Goal: Information Seeking & Learning: Learn about a topic

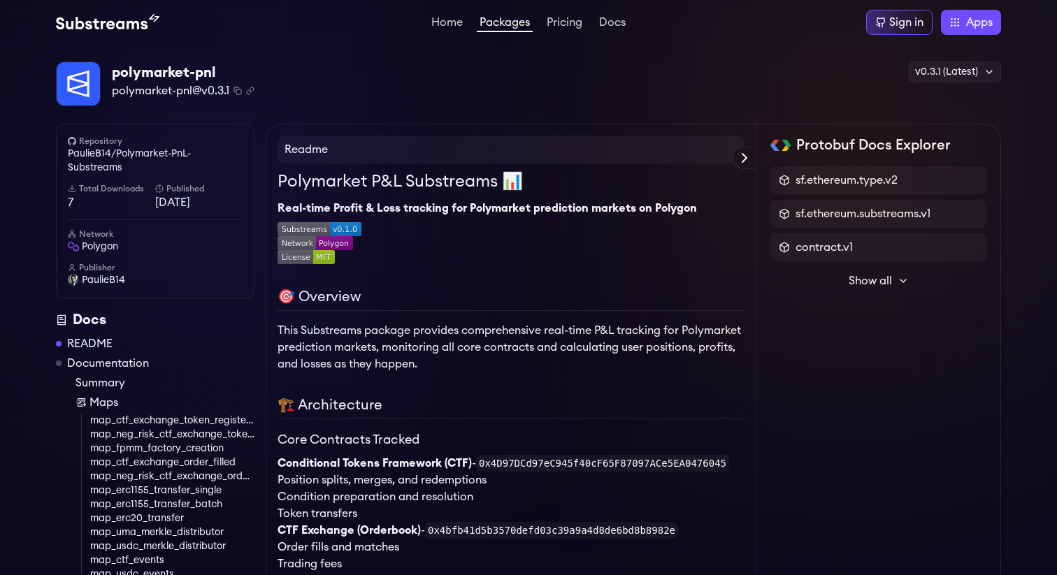
click at [446, 345] on p "This Substreams package provides comprehensive real-time P&L tracking for Polym…" at bounding box center [511, 347] width 467 height 50
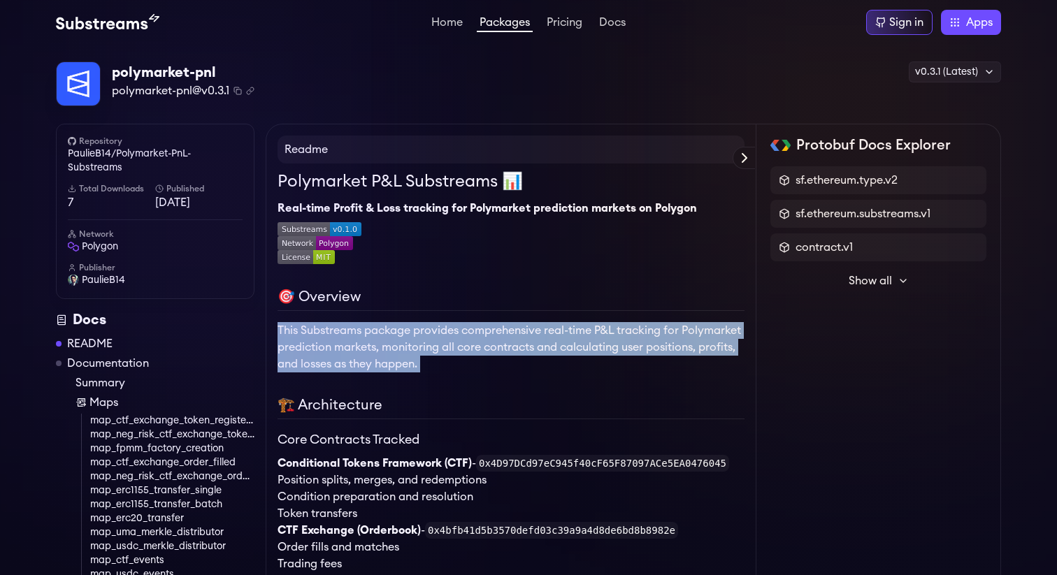
click at [446, 345] on p "This Substreams package provides comprehensive real-time P&L tracking for Polym…" at bounding box center [511, 347] width 467 height 50
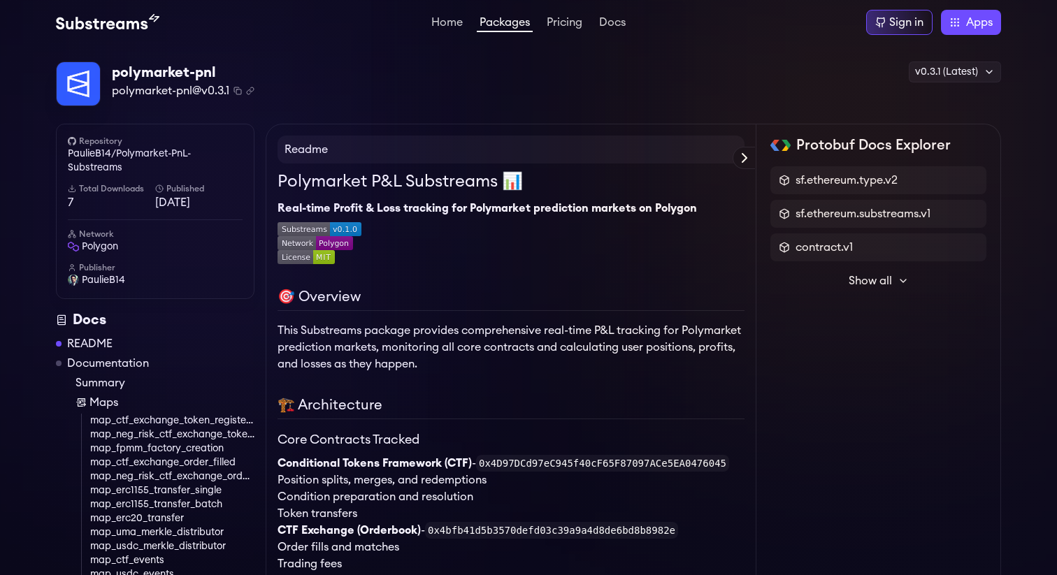
click at [310, 336] on p "This Substreams package provides comprehensive real-time P&L tracking for Polym…" at bounding box center [511, 347] width 467 height 50
click at [285, 329] on p "This Substreams package provides comprehensive real-time P&L tracking for Polym…" at bounding box center [511, 347] width 467 height 50
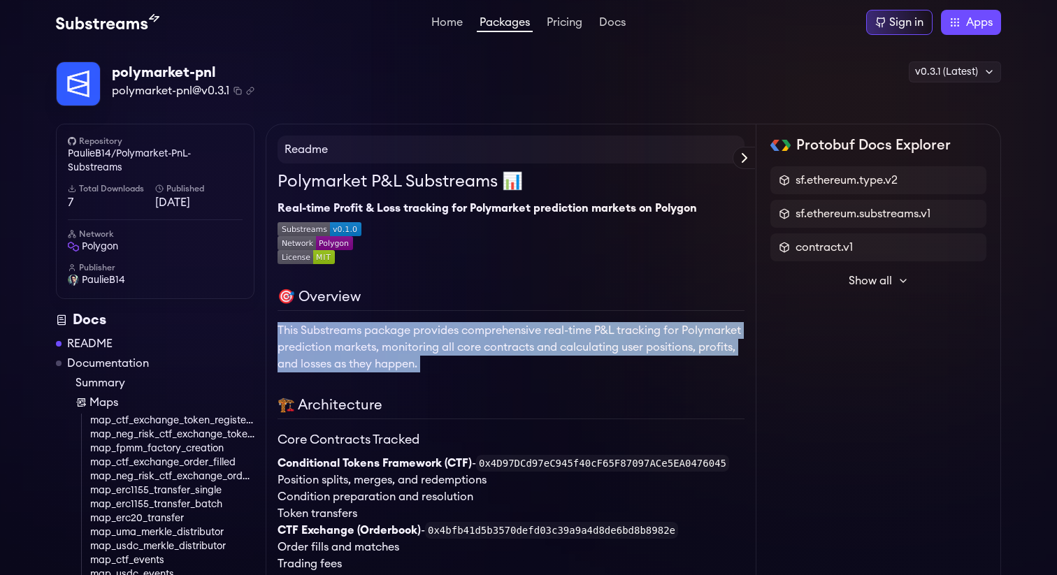
click at [285, 329] on p "This Substreams package provides comprehensive real-time P&L tracking for Polym…" at bounding box center [511, 347] width 467 height 50
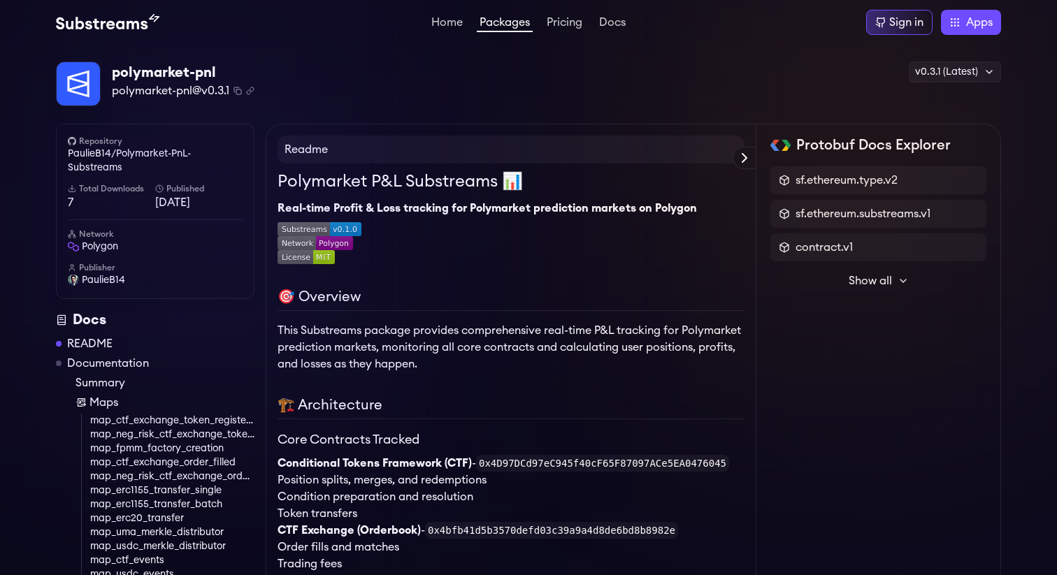
click at [340, 296] on h2 "🎯 Overview" at bounding box center [511, 299] width 467 height 24
click at [339, 296] on h2 "🎯 Overview" at bounding box center [511, 299] width 467 height 24
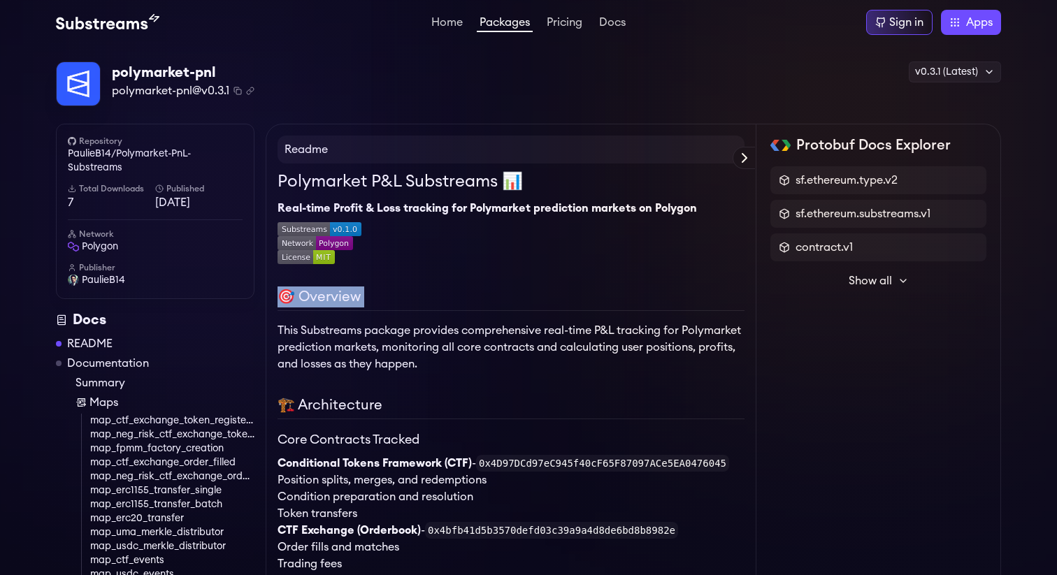
click at [339, 296] on h2 "🎯 Overview" at bounding box center [511, 299] width 467 height 24
click at [460, 192] on h1 "Polymarket P&L Substreams 📊" at bounding box center [511, 181] width 467 height 25
click at [475, 183] on h1 "Polymarket P&L Substreams 📊" at bounding box center [511, 181] width 467 height 25
click at [476, 182] on h1 "Polymarket P&L Substreams 📊" at bounding box center [511, 181] width 467 height 25
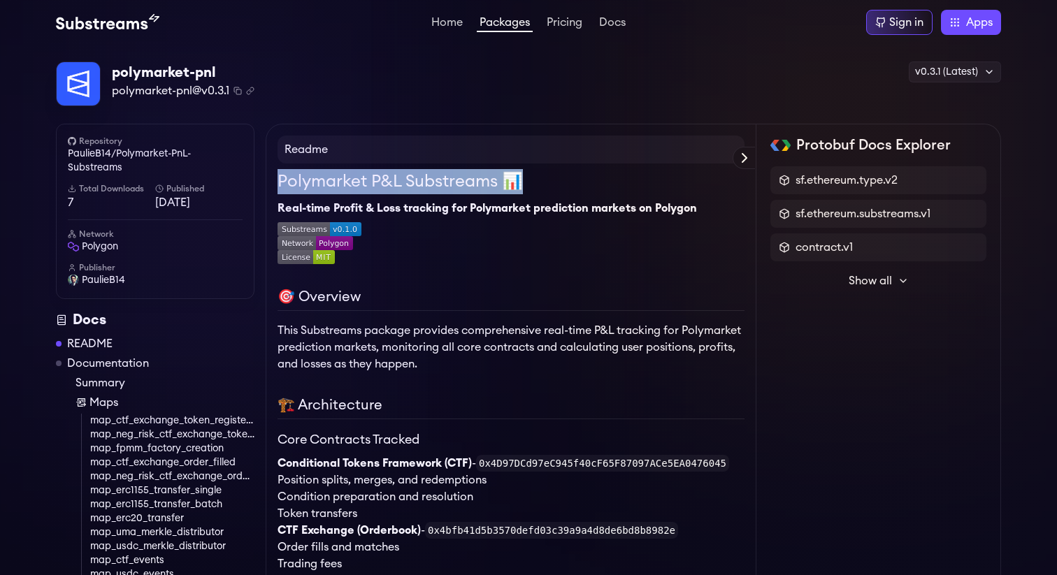
click at [476, 182] on h1 "Polymarket P&L Substreams 📊" at bounding box center [511, 181] width 467 height 25
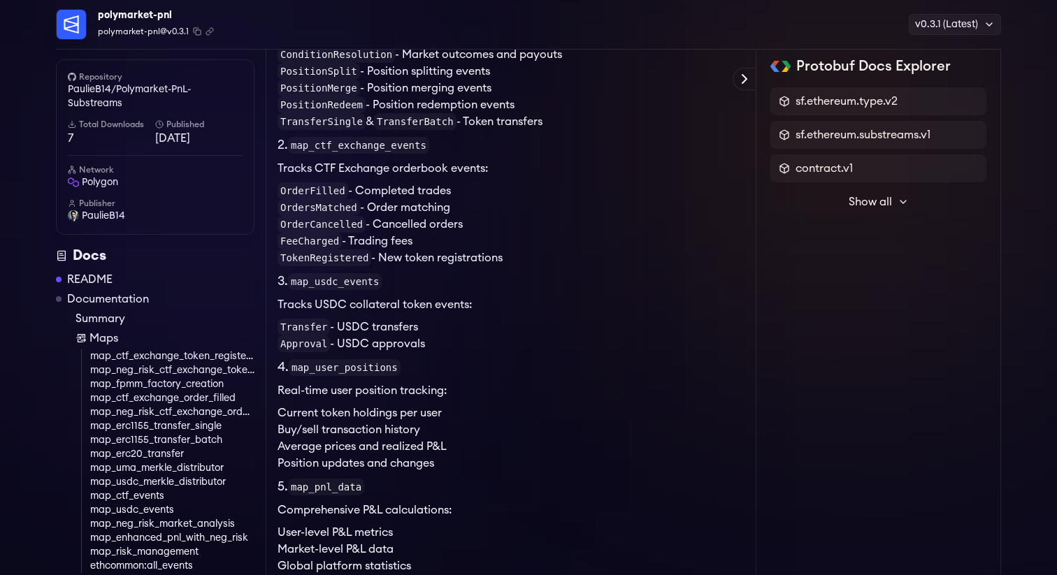
scroll to position [719, 0]
click at [313, 198] on code "OrderFilled" at bounding box center [313, 190] width 71 height 17
click at [313, 196] on code "OrderFilled" at bounding box center [313, 190] width 71 height 17
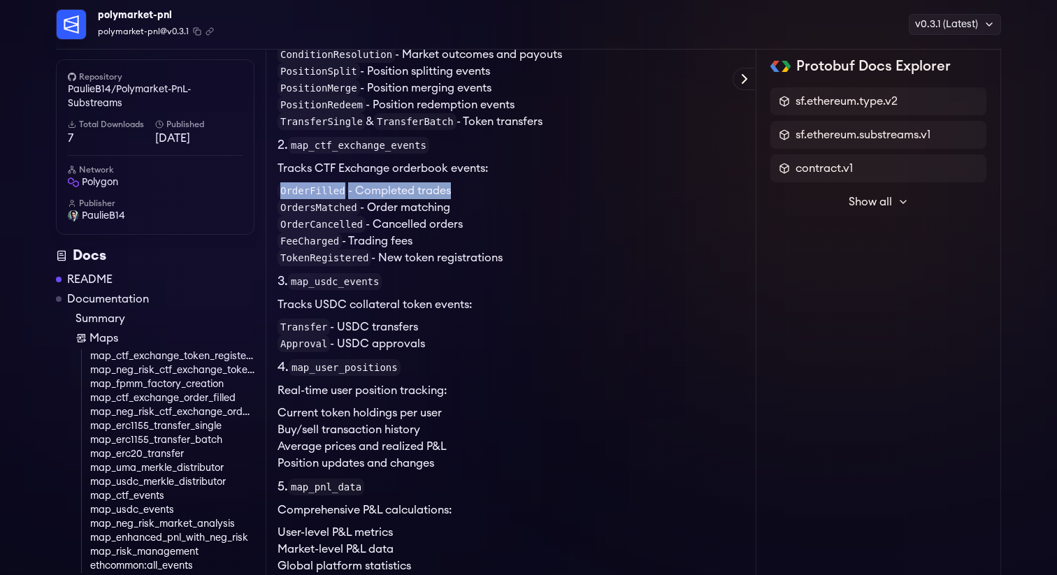
click at [313, 196] on code "OrderFilled" at bounding box center [313, 190] width 71 height 17
click at [311, 210] on code "OrdersMatched" at bounding box center [319, 207] width 82 height 17
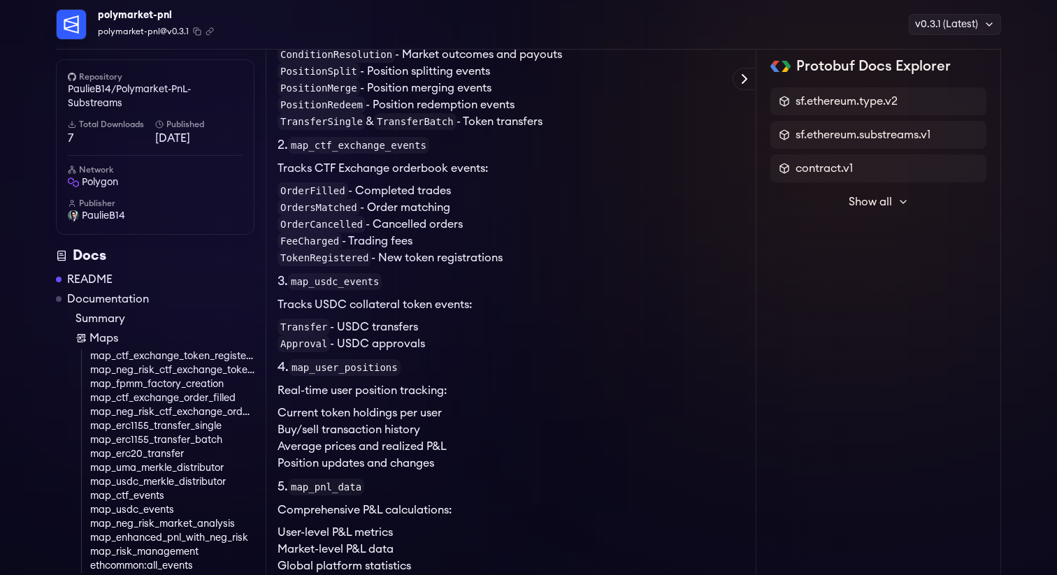
click at [314, 229] on code "OrderCancelled" at bounding box center [322, 224] width 88 height 17
drag, startPoint x: 373, startPoint y: 227, endPoint x: 366, endPoint y: 226, distance: 7.0
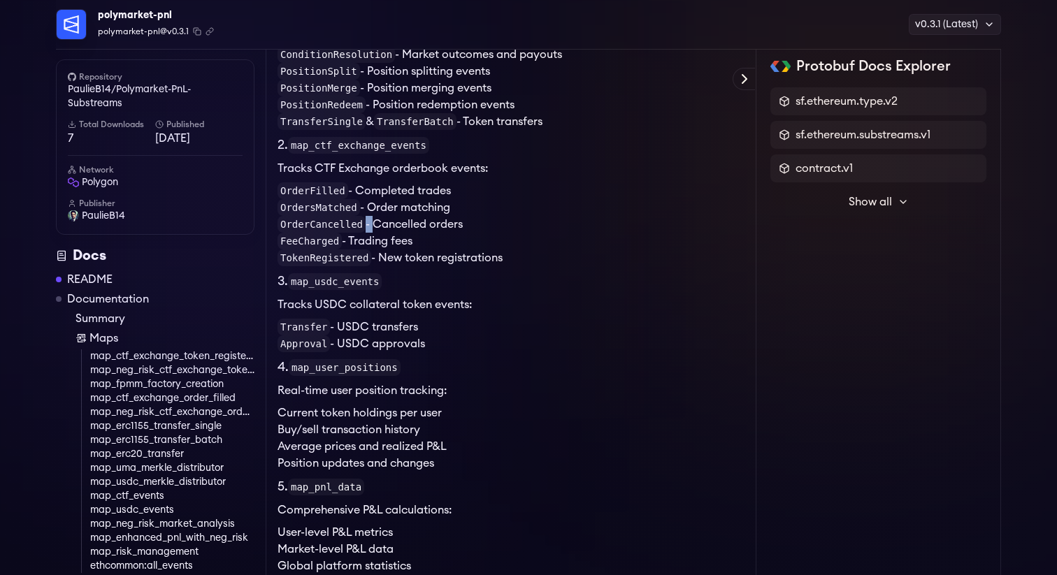
click at [366, 226] on li "OrderCancelled - Cancelled orders" at bounding box center [511, 224] width 467 height 17
click at [359, 207] on li "OrdersMatched - Order matching" at bounding box center [511, 207] width 467 height 17
click at [352, 194] on li "OrderFilled - Completed trades" at bounding box center [511, 190] width 467 height 17
click at [354, 192] on li "OrderFilled - Completed trades" at bounding box center [511, 190] width 467 height 17
click at [350, 191] on li "OrderFilled - Completed trades" at bounding box center [511, 190] width 467 height 17
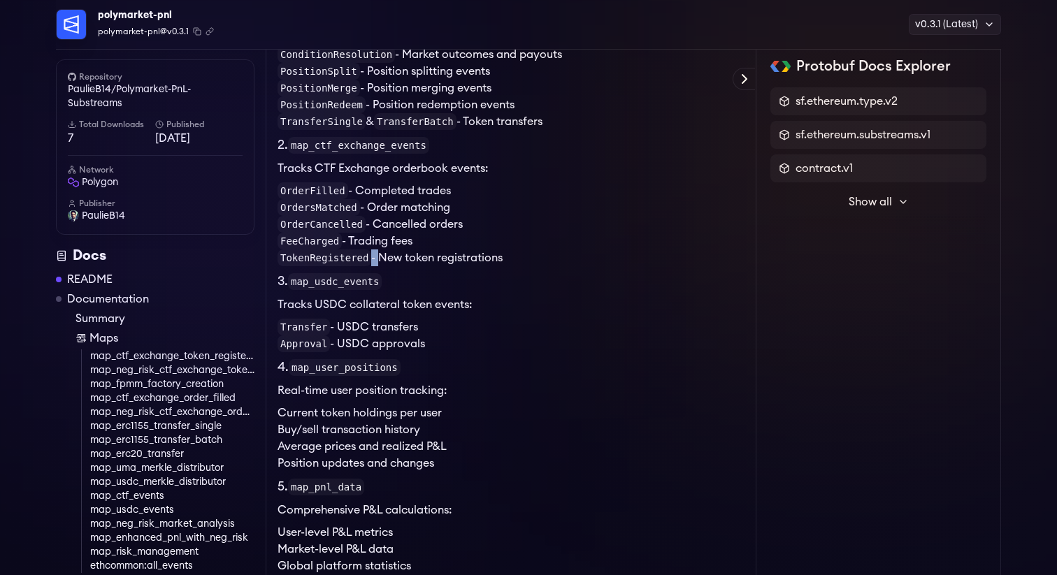
click at [373, 259] on li "TokenRegistered - New token registrations" at bounding box center [511, 258] width 467 height 17
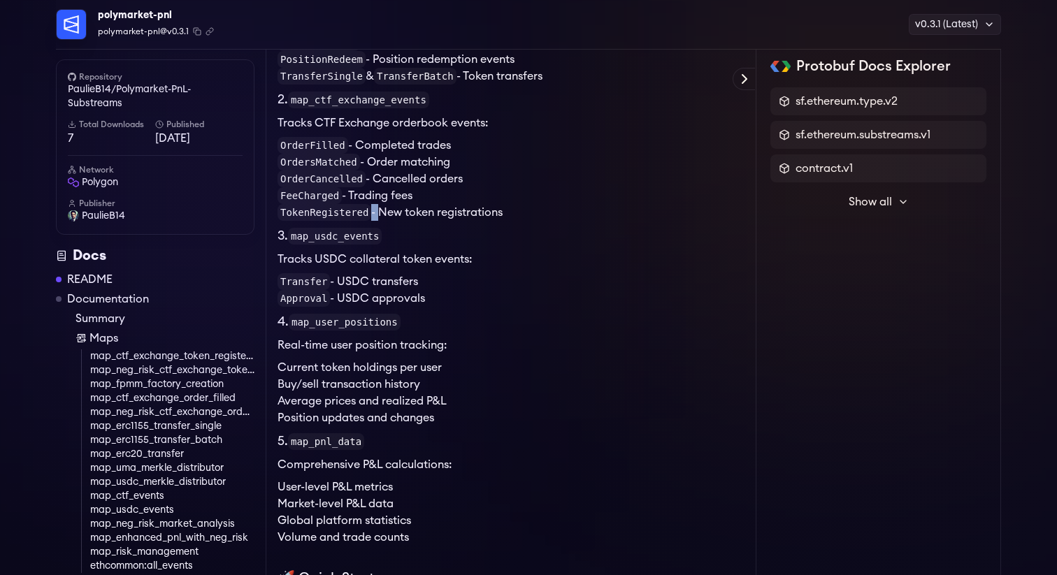
scroll to position [773, 0]
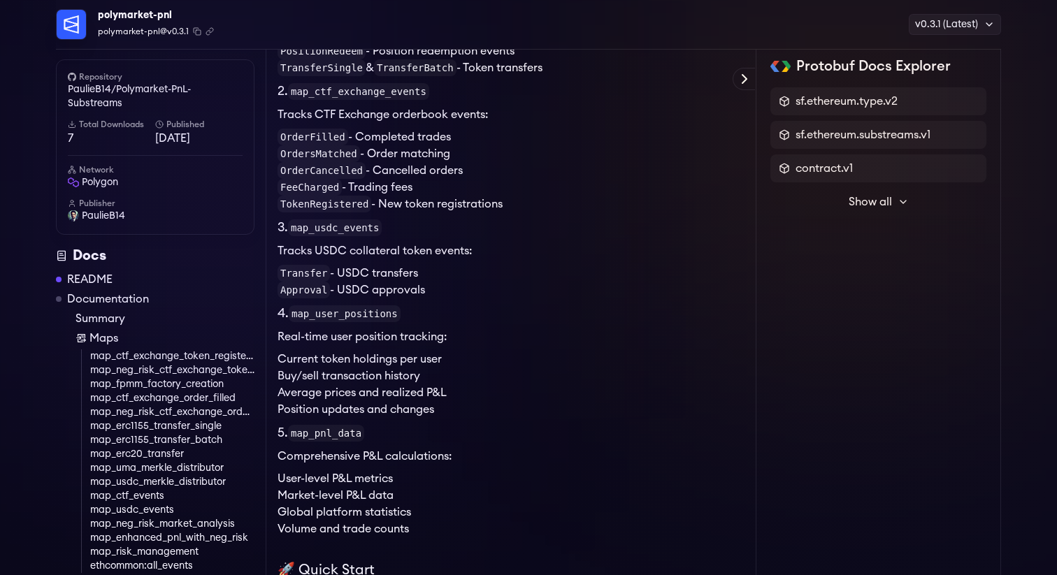
click at [425, 307] on h3 "4. map_user_positions" at bounding box center [511, 313] width 467 height 19
click at [434, 287] on li "Approval - USDC approvals" at bounding box center [511, 290] width 467 height 17
click at [394, 291] on li "Approval - USDC approvals" at bounding box center [511, 290] width 467 height 17
click at [392, 291] on li "Approval - USDC approvals" at bounding box center [511, 290] width 467 height 17
click at [499, 296] on li "Approval - USDC approvals" at bounding box center [511, 290] width 467 height 17
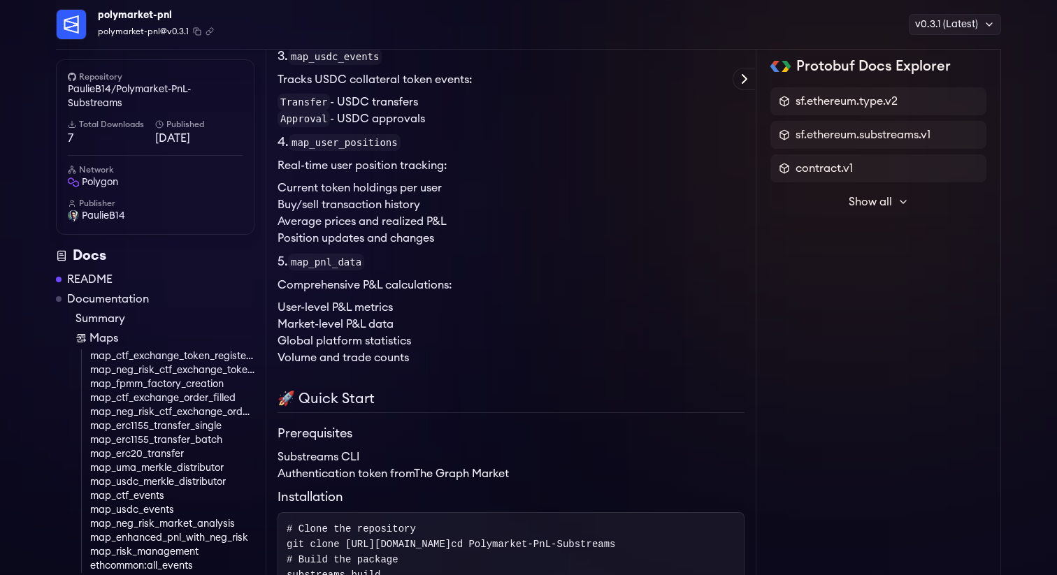
scroll to position [943, 0]
click at [452, 218] on li "Average prices and realized P&L" at bounding box center [511, 223] width 467 height 17
click at [441, 220] on li "Average prices and realized P&L" at bounding box center [511, 223] width 467 height 17
click at [435, 228] on li "Average prices and realized P&L" at bounding box center [511, 223] width 467 height 17
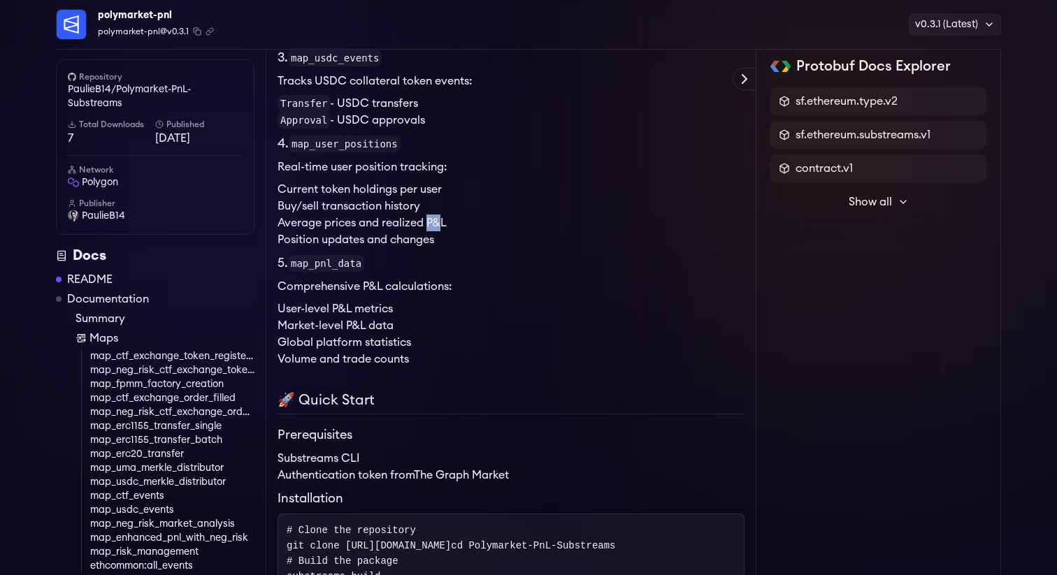
drag, startPoint x: 440, startPoint y: 227, endPoint x: 431, endPoint y: 227, distance: 9.1
click at [431, 227] on li "Average prices and realized P&L" at bounding box center [511, 223] width 467 height 17
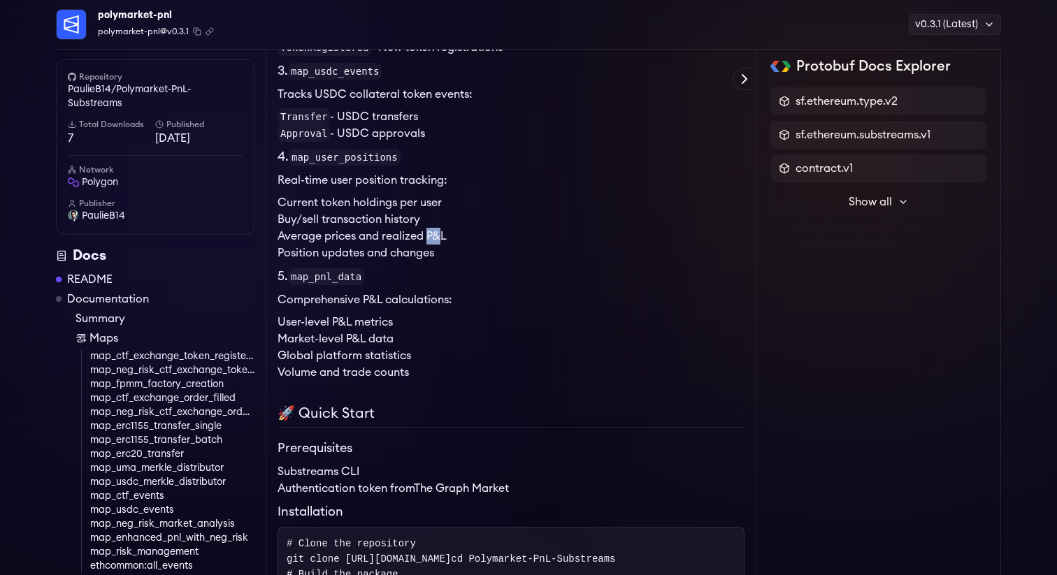
scroll to position [918, 0]
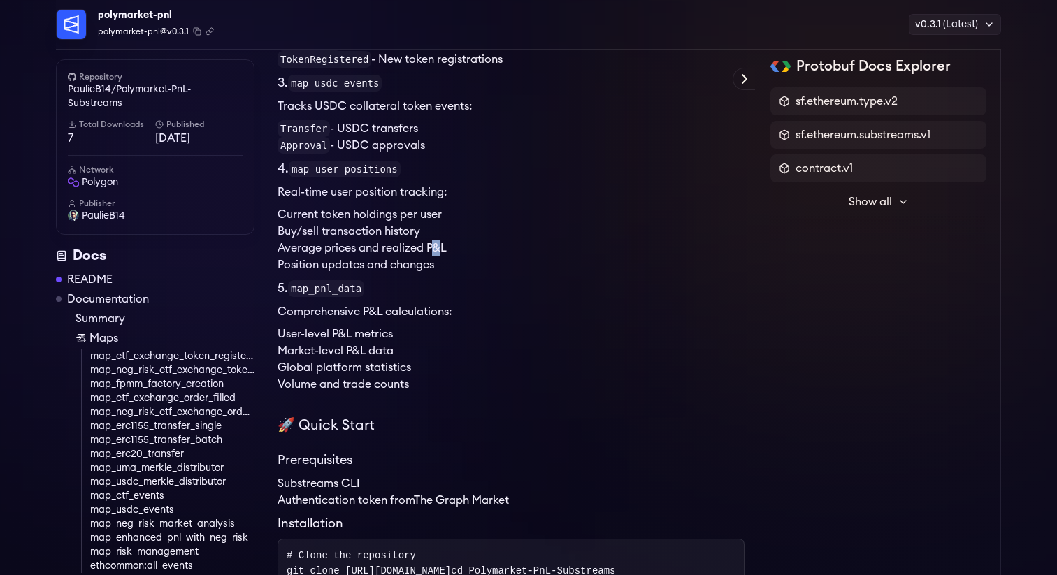
drag, startPoint x: 433, startPoint y: 249, endPoint x: 442, endPoint y: 249, distance: 9.1
click at [442, 249] on li "Average prices and realized P&L" at bounding box center [511, 248] width 467 height 17
click at [443, 249] on li "Average prices and realized P&L" at bounding box center [511, 248] width 467 height 17
click at [440, 251] on li "Average prices and realized P&L" at bounding box center [511, 248] width 467 height 17
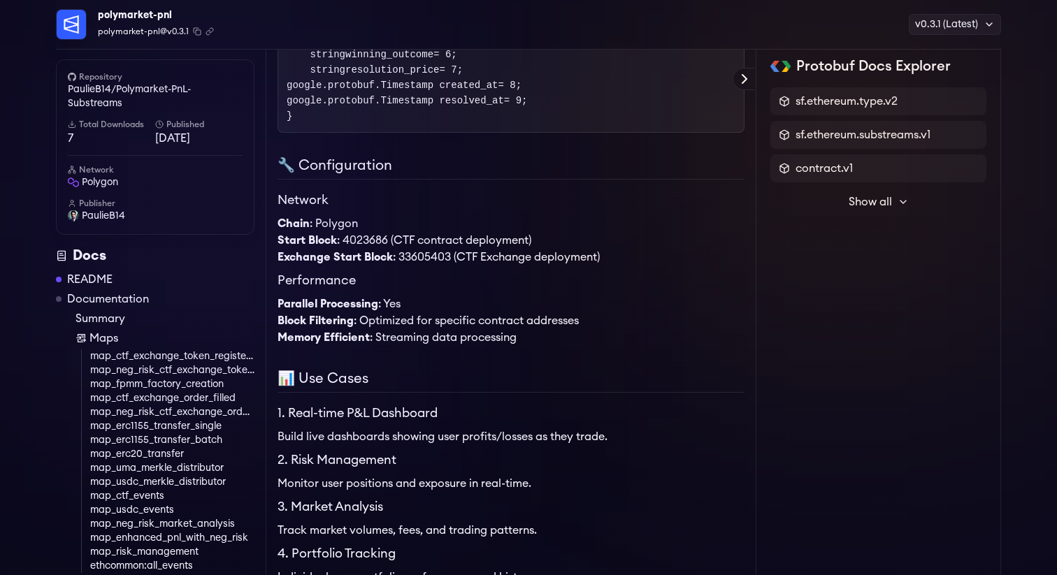
scroll to position [2723, 0]
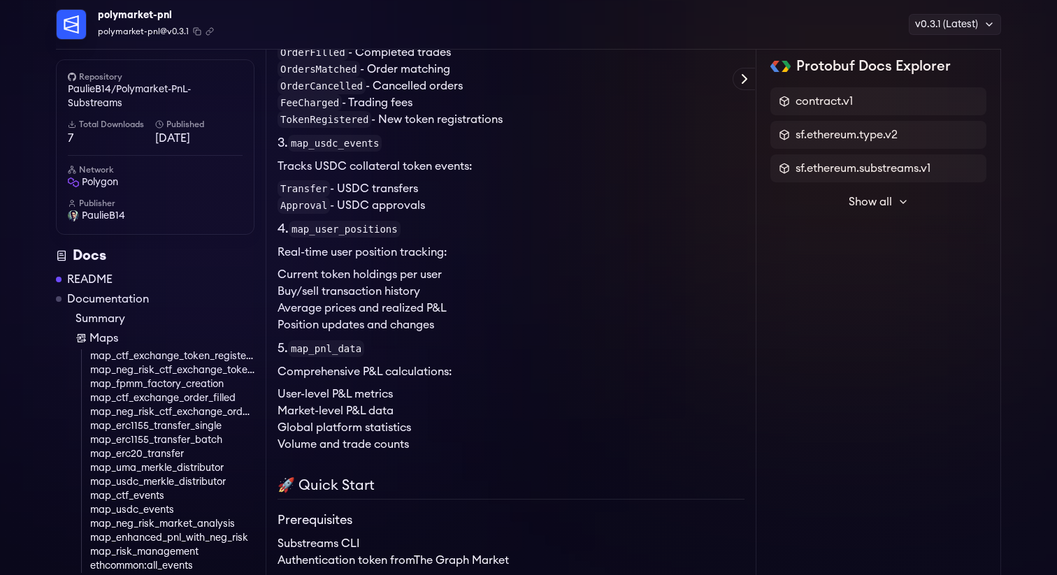
scroll to position [856, 0]
